Goal: Task Accomplishment & Management: Use online tool/utility

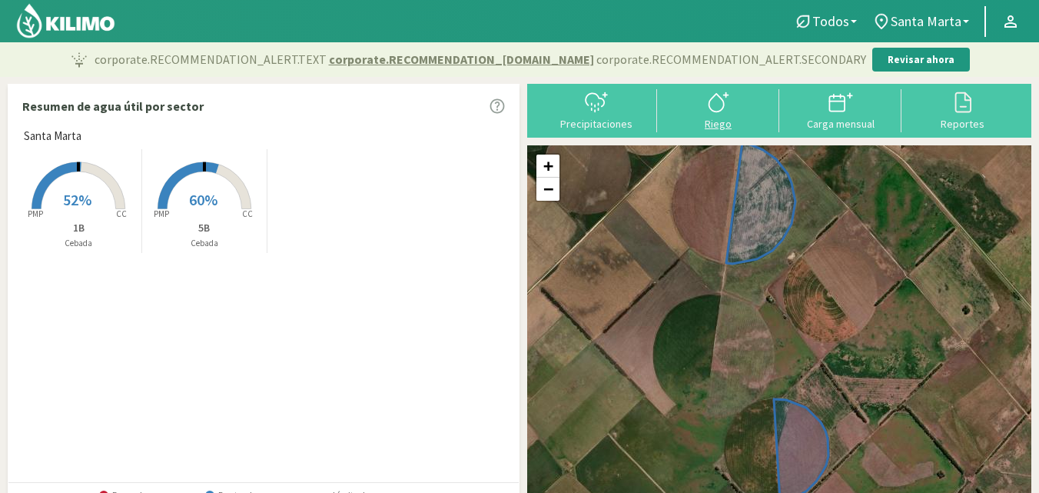
click at [725, 127] on div "Riego" at bounding box center [718, 123] width 113 height 11
select select "1: Object"
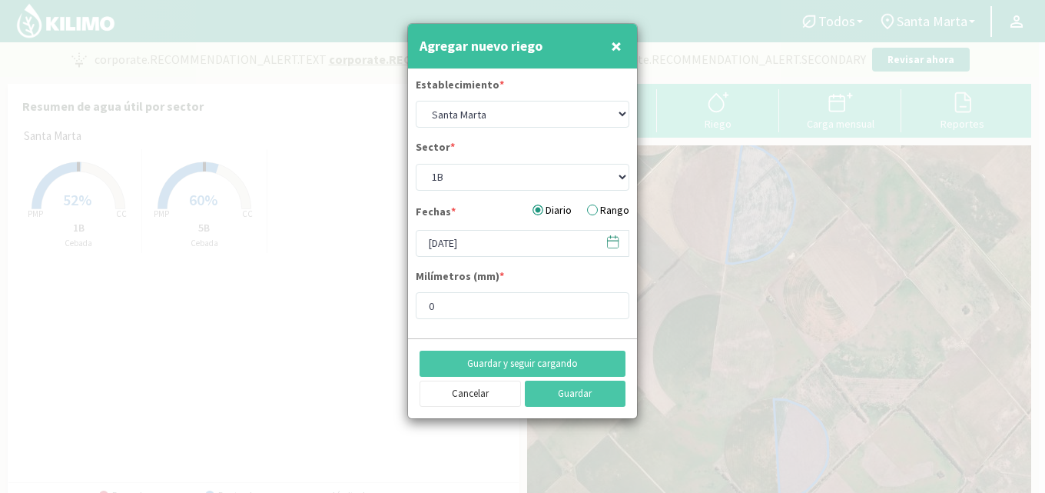
click at [591, 207] on label "Rango" at bounding box center [608, 210] width 42 height 16
click at [0, 0] on input "Rango" at bounding box center [0, 0] width 0 height 0
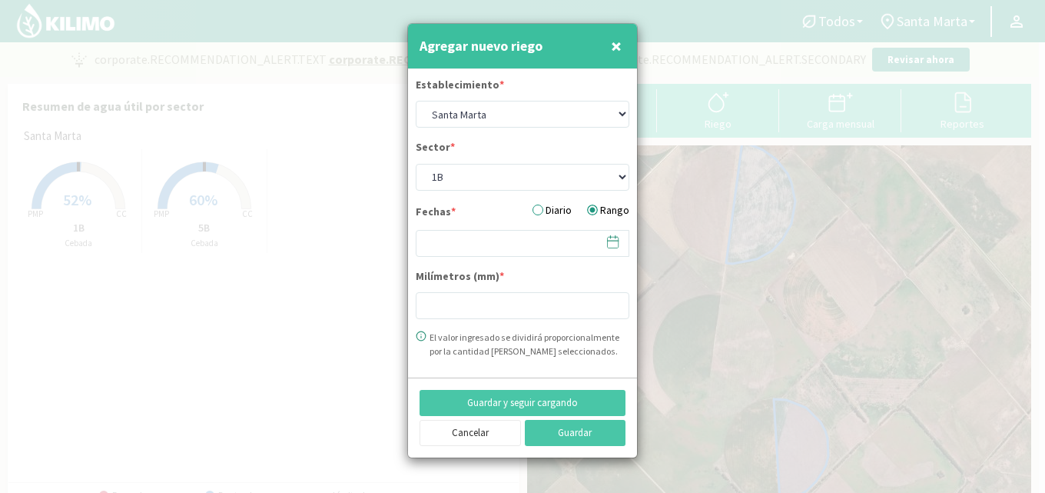
type input "0"
click at [610, 242] on icon at bounding box center [613, 241] width 15 height 15
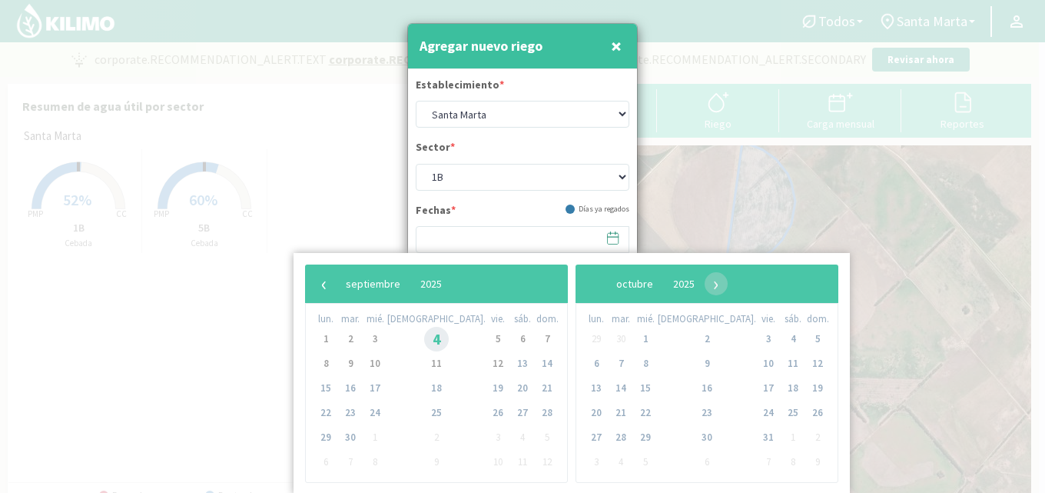
click at [424, 335] on span "4" at bounding box center [436, 339] width 25 height 25
click at [510, 335] on span "6" at bounding box center [522, 339] width 25 height 25
type input "[DATE] - [DATE]"
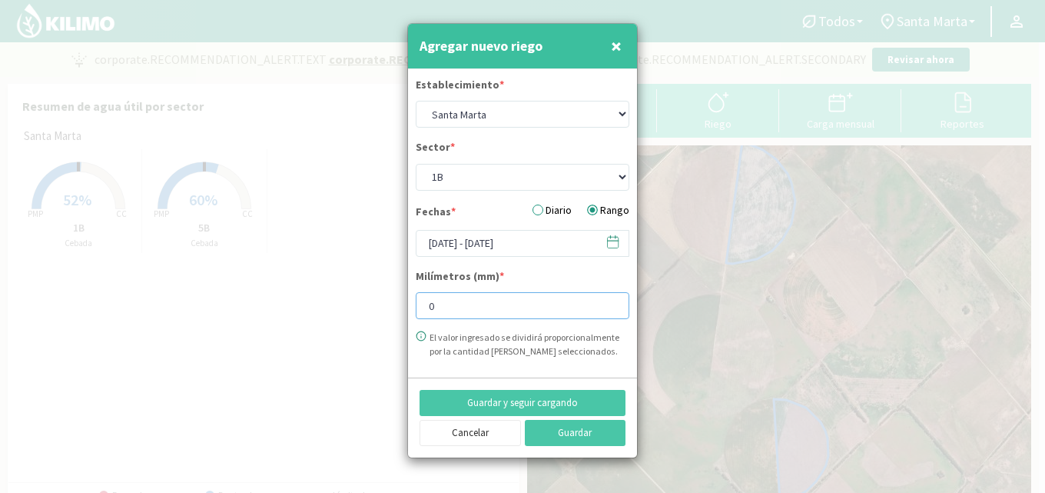
click at [460, 310] on input "0" at bounding box center [523, 305] width 214 height 27
drag, startPoint x: 450, startPoint y: 304, endPoint x: 374, endPoint y: 314, distance: 76.8
click at [374, 314] on div "Agregar nuevo riego × Establecimiento * [GEOGRAPHIC_DATA][PERSON_NAME] Sector *…" at bounding box center [522, 246] width 1045 height 493
type input "20"
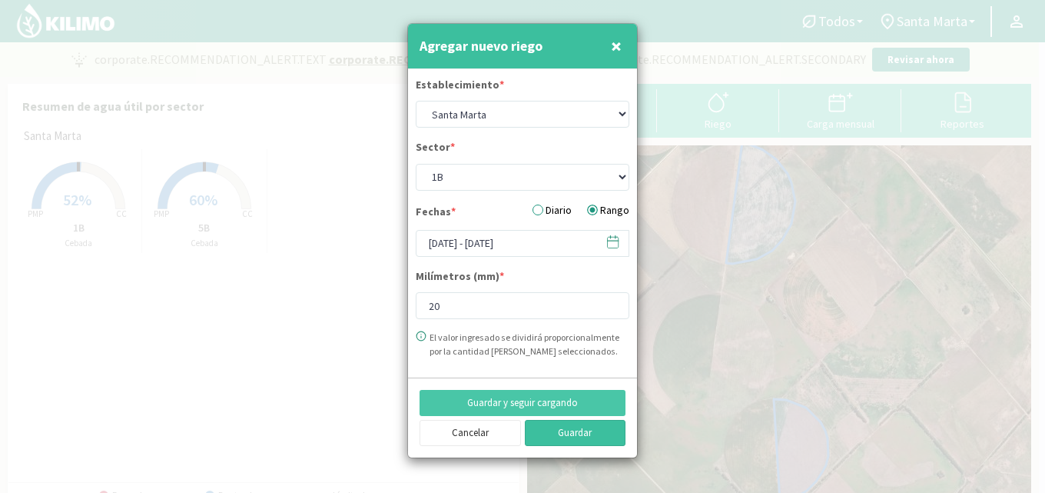
click at [571, 435] on button "Guardar" at bounding box center [575, 433] width 101 height 26
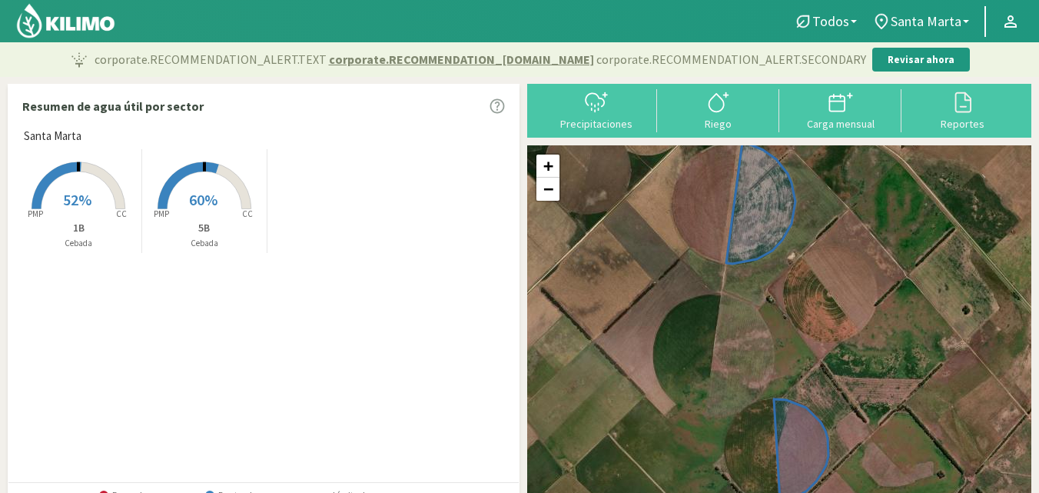
click at [226, 193] on rect at bounding box center [204, 210] width 123 height 123
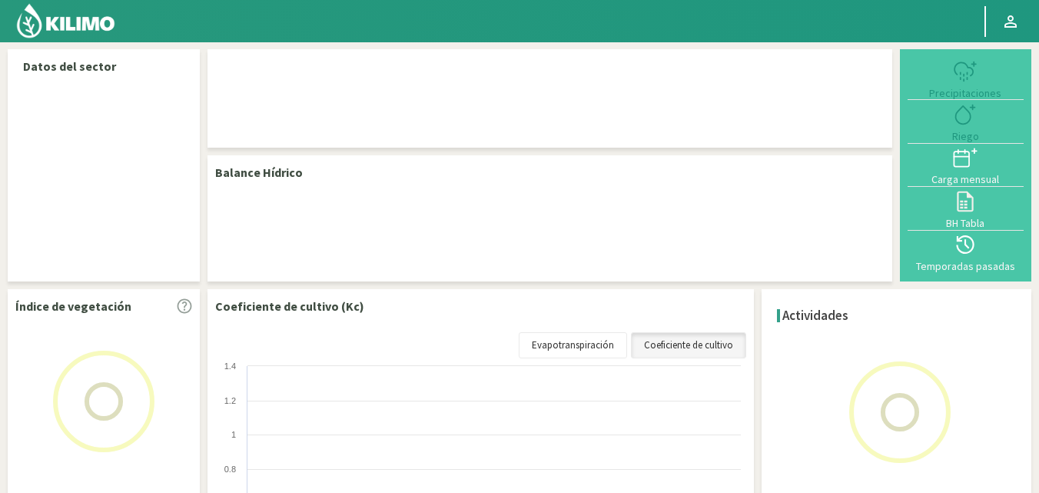
select select "1: Object"
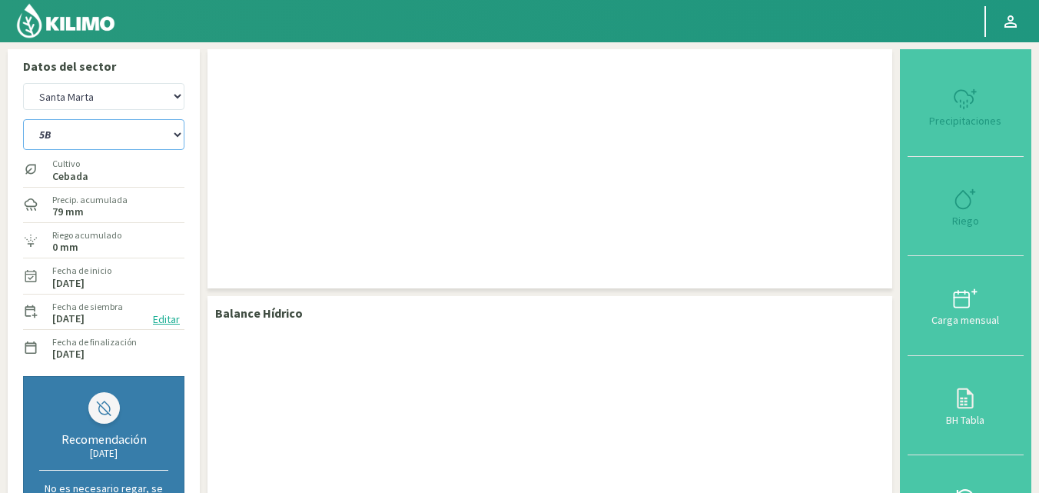
drag, startPoint x: 113, startPoint y: 130, endPoint x: 114, endPoint y: 142, distance: 12.3
click at [113, 130] on select "1B 5B" at bounding box center [103, 134] width 161 height 31
select select "0: Object"
click at [23, 119] on select "1B 5B" at bounding box center [103, 134] width 161 height 31
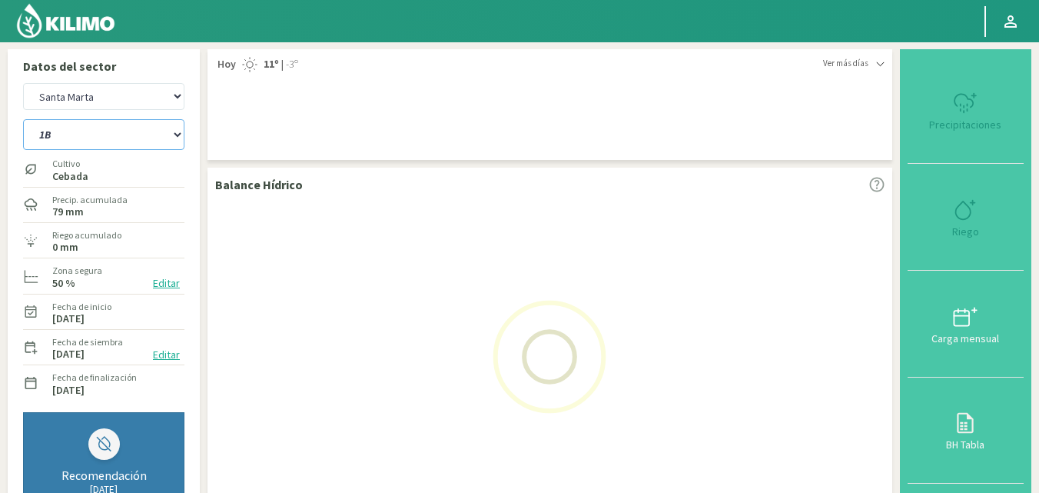
select select "3: Object"
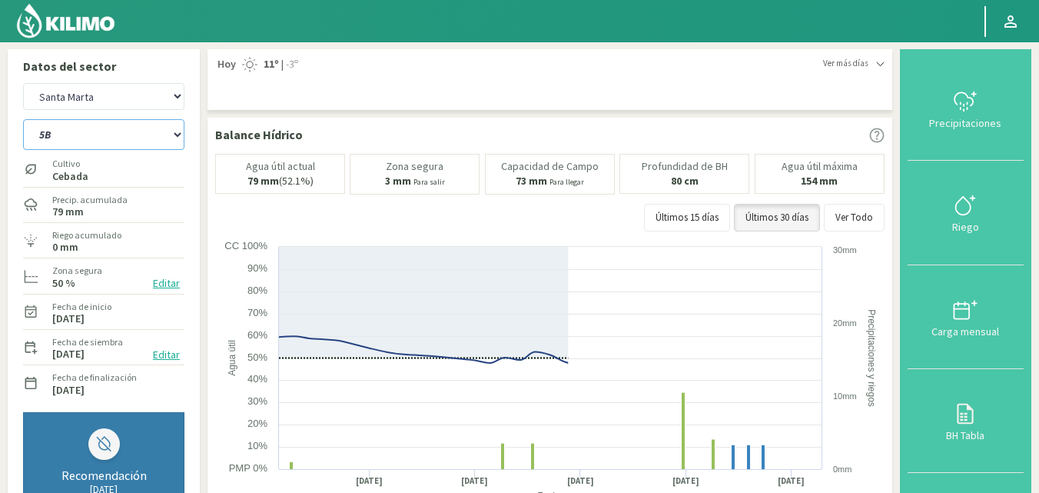
select select "2: Object"
